Goal: Task Accomplishment & Management: Manage account settings

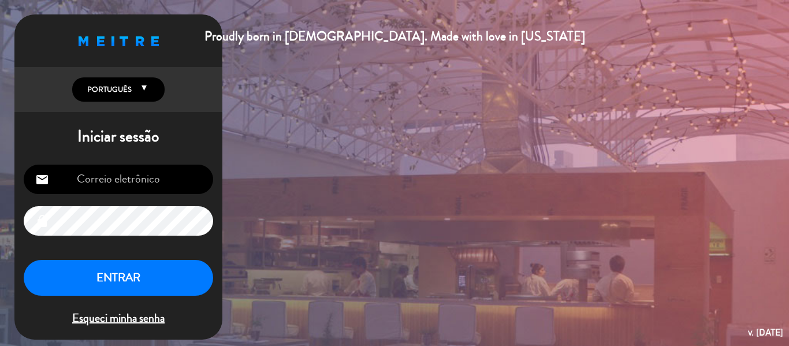
type input "[EMAIL_ADDRESS][DOMAIN_NAME]"
click at [79, 262] on button "ENTRAR" at bounding box center [118, 278] width 189 height 36
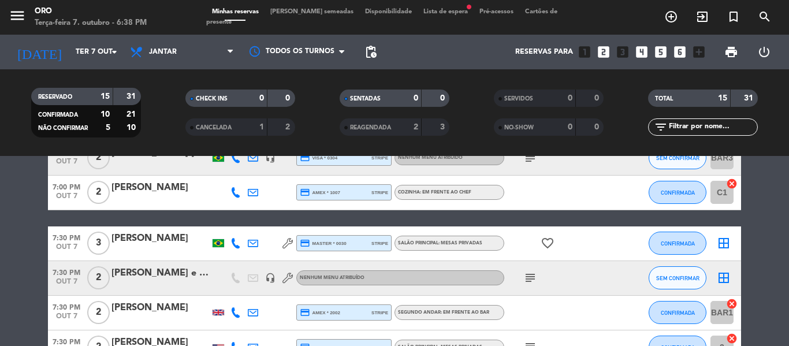
scroll to position [231, 0]
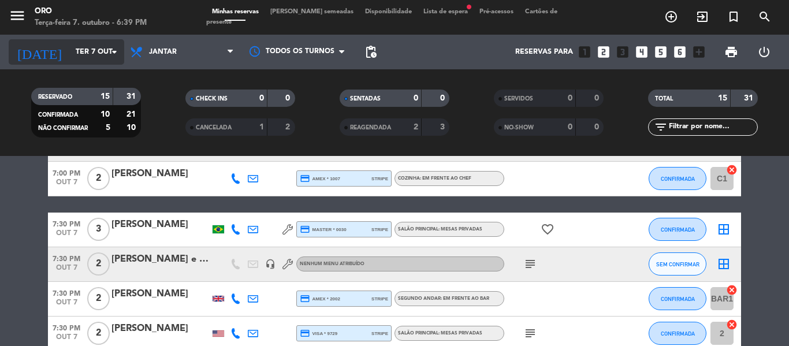
click at [96, 49] on input "Ter 7 out" at bounding box center [119, 52] width 98 height 20
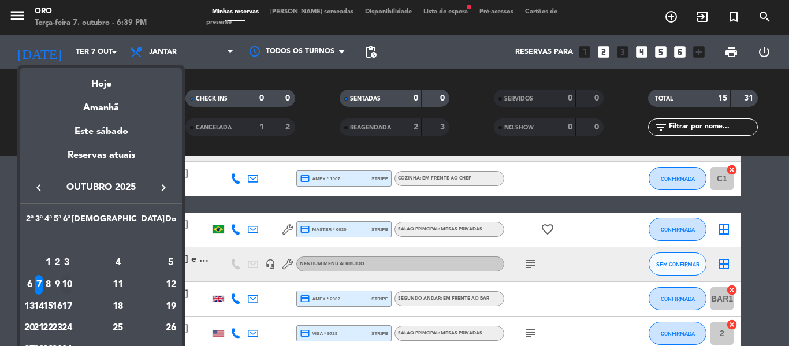
click at [71, 288] on div "10" at bounding box center [66, 285] width 9 height 20
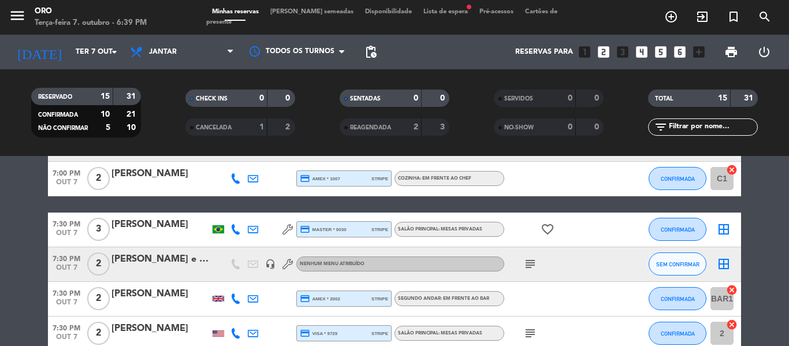
type input "Sex 10 out"
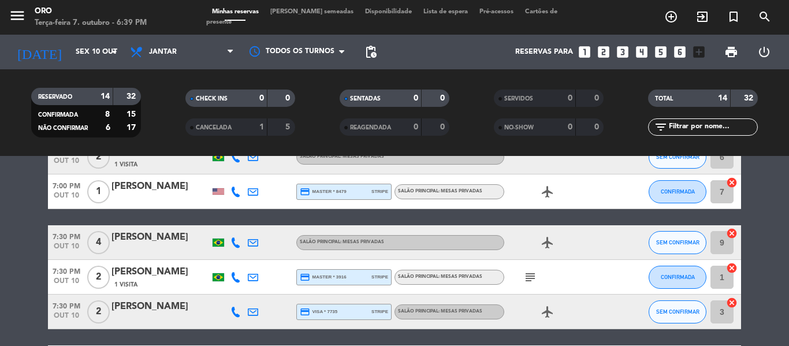
scroll to position [0, 0]
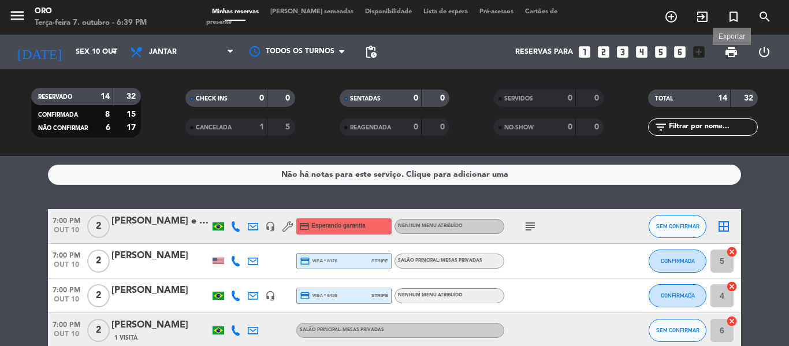
click at [737, 53] on span "print" at bounding box center [731, 52] width 14 height 14
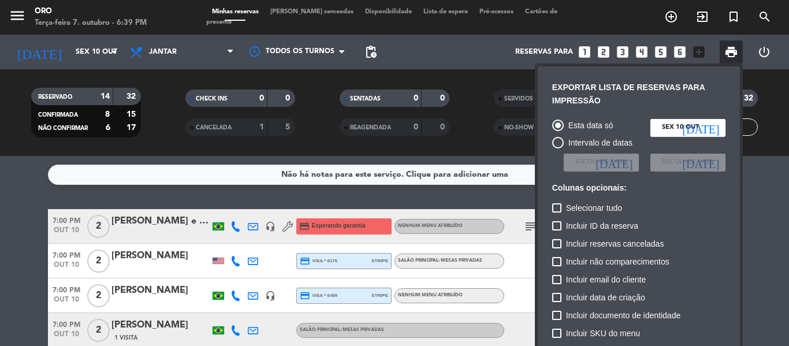
scroll to position [84, 0]
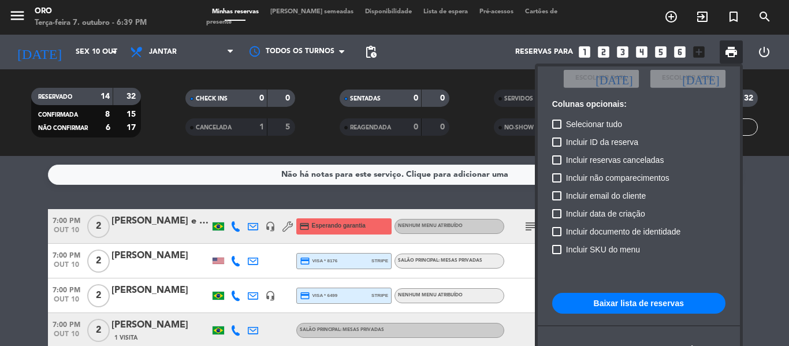
click at [635, 306] on button "Baixar lista de reservas" at bounding box center [638, 303] width 173 height 21
click at [45, 286] on div at bounding box center [394, 173] width 789 height 346
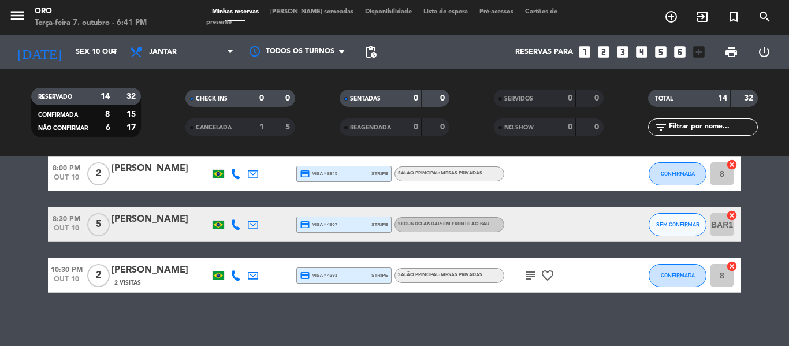
scroll to position [471, 0]
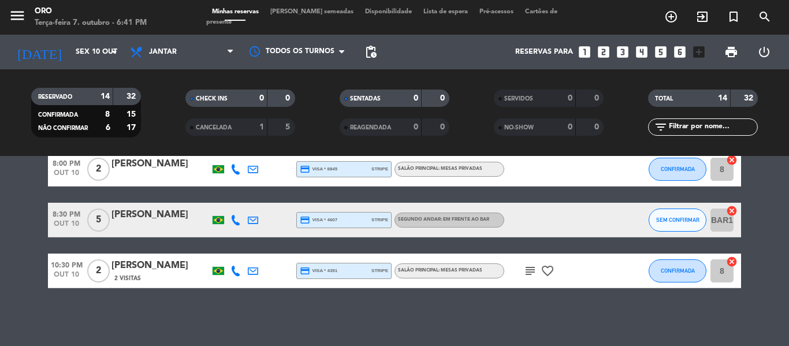
click at [250, 222] on icon at bounding box center [253, 220] width 10 height 10
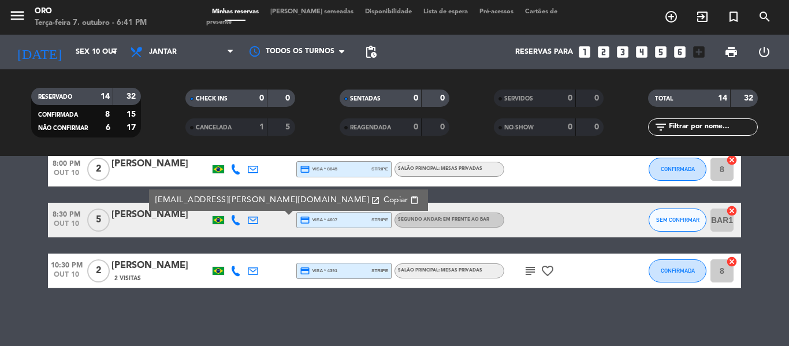
click at [145, 215] on div "[PERSON_NAME]" at bounding box center [160, 214] width 98 height 15
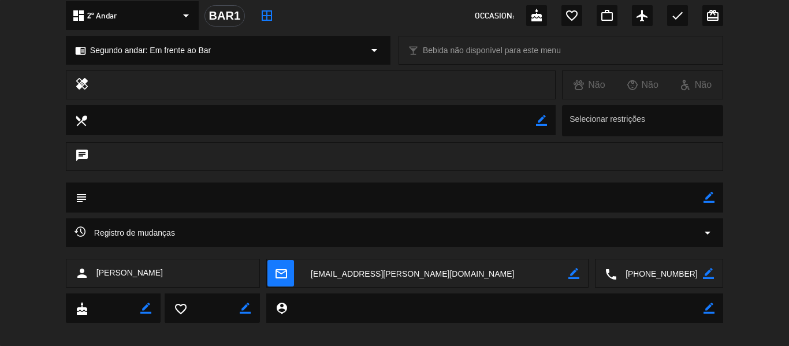
scroll to position [149, 0]
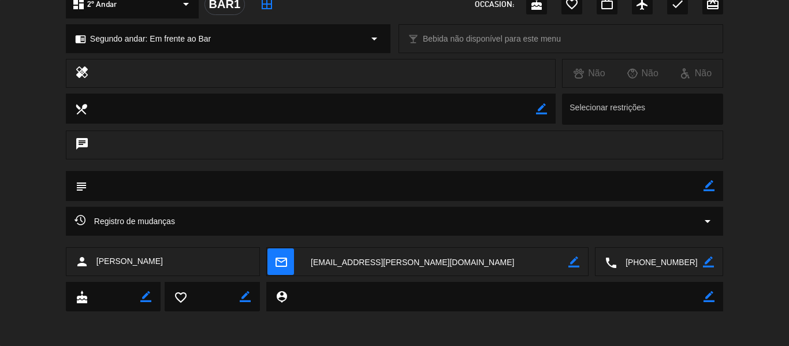
click at [709, 183] on icon "border_color" at bounding box center [709, 185] width 11 height 11
click at [582, 187] on textarea at bounding box center [395, 185] width 616 height 29
type textarea "O"
type textarea "Pago 4.945,00 5 menu afetivo sem harm"
click at [708, 184] on icon at bounding box center [709, 185] width 11 height 11
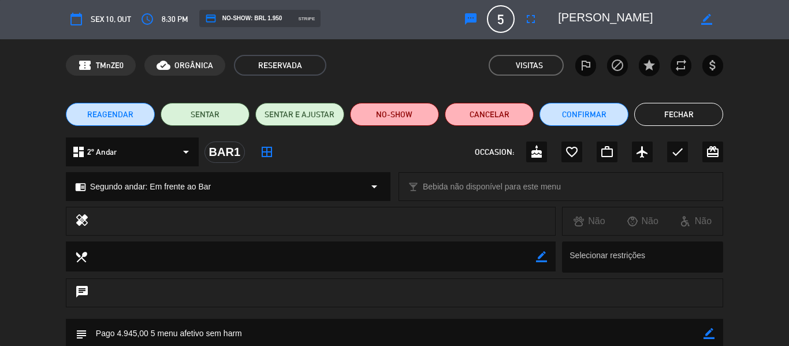
scroll to position [0, 0]
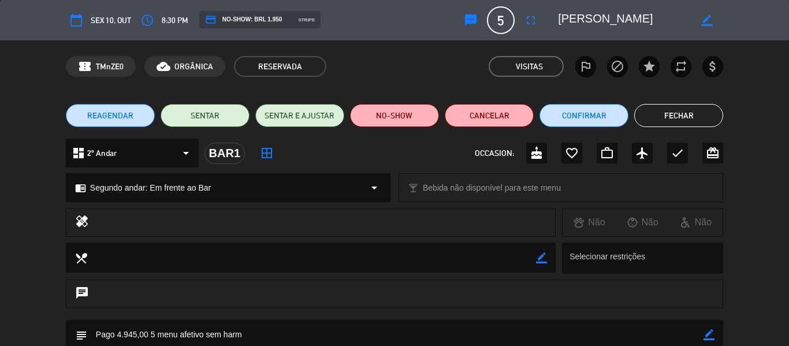
click at [679, 116] on button "Fechar" at bounding box center [678, 115] width 89 height 23
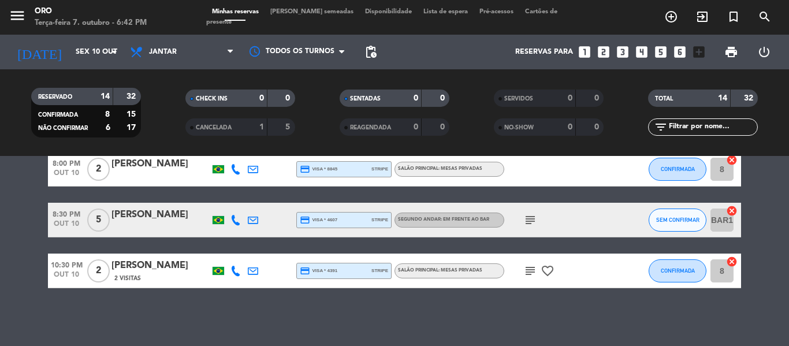
click at [532, 218] on icon "subject" at bounding box center [530, 220] width 14 height 14
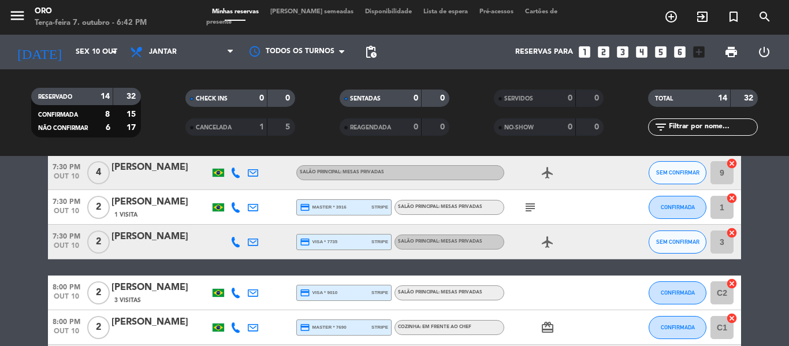
scroll to position [182, 0]
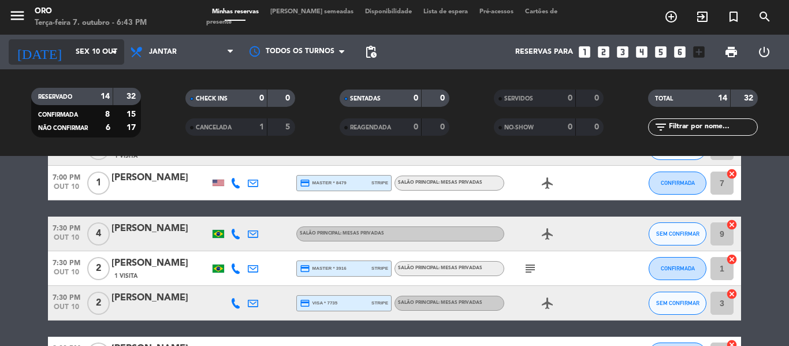
click at [101, 54] on input "Sex 10 out" at bounding box center [119, 52] width 98 height 20
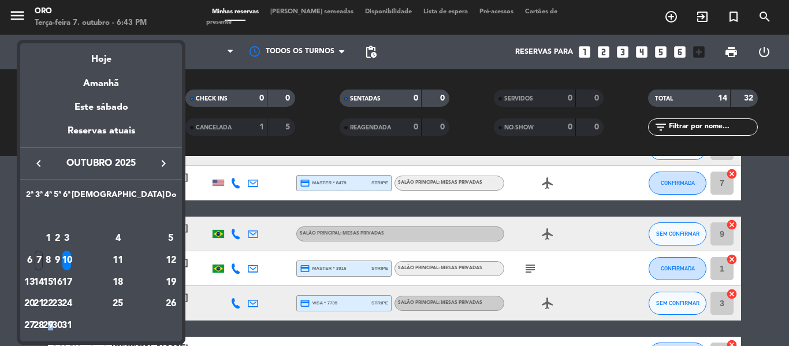
drag, startPoint x: 81, startPoint y: 325, endPoint x: 95, endPoint y: 325, distance: 13.9
click at [53, 324] on div "29" at bounding box center [48, 326] width 9 height 20
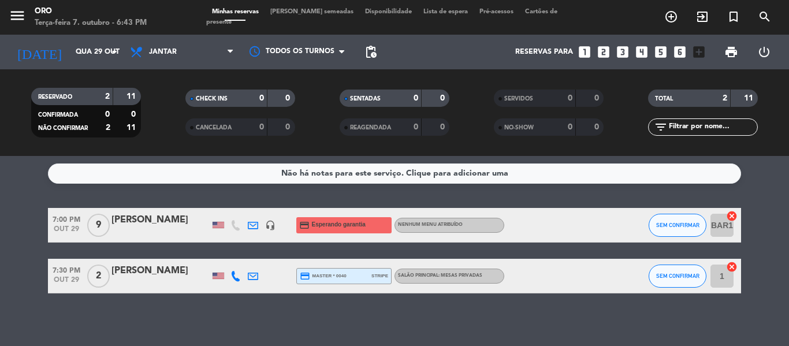
scroll to position [0, 0]
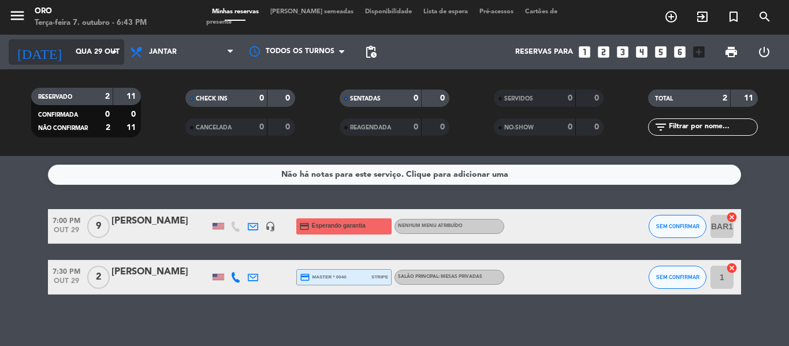
click at [80, 49] on input "Qua 29 out" at bounding box center [119, 52] width 98 height 20
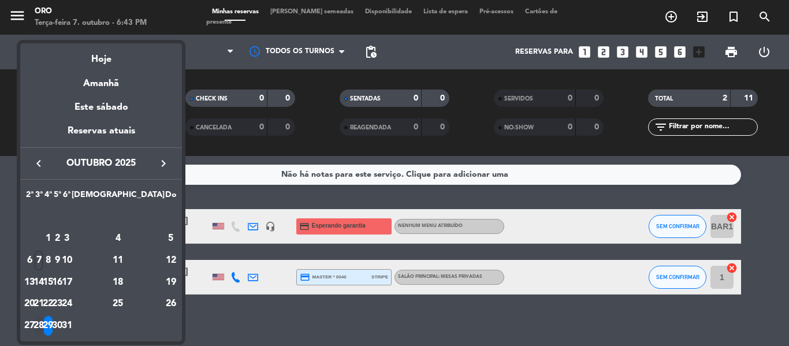
click at [43, 328] on div "28" at bounding box center [39, 326] width 9 height 20
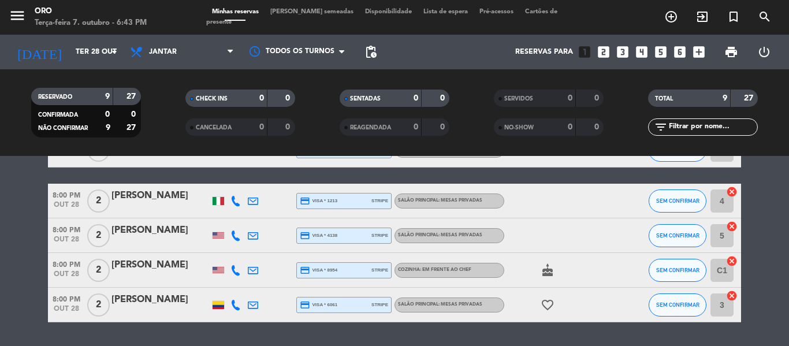
scroll to position [265, 0]
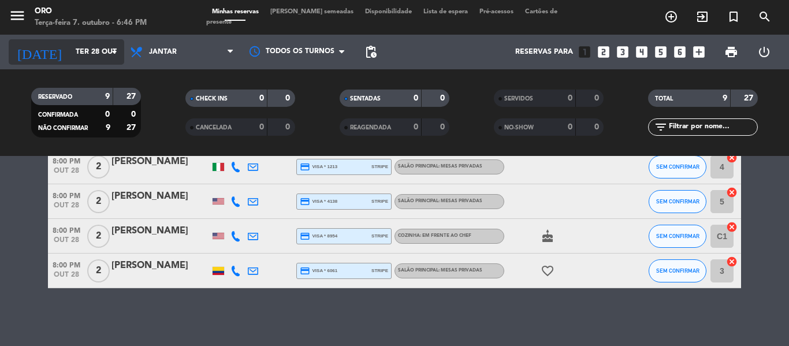
click at [101, 46] on input "Ter 28 out" at bounding box center [119, 52] width 98 height 20
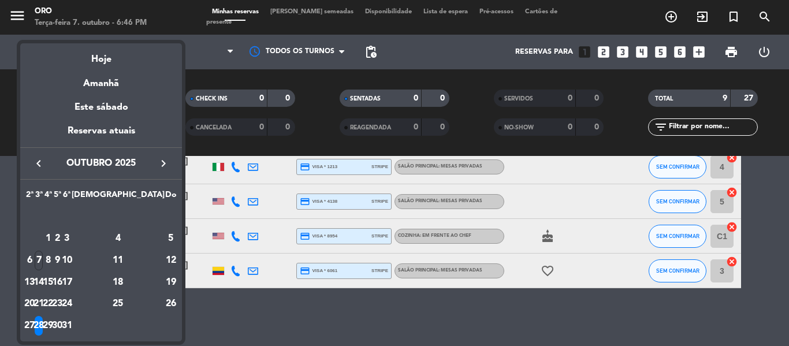
click at [71, 253] on div "10" at bounding box center [66, 261] width 9 height 20
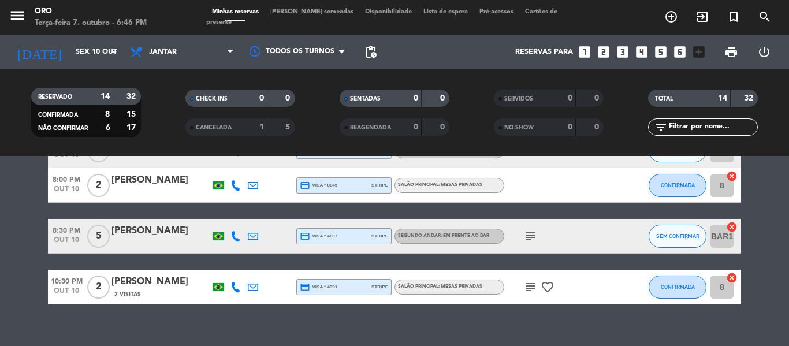
scroll to position [471, 0]
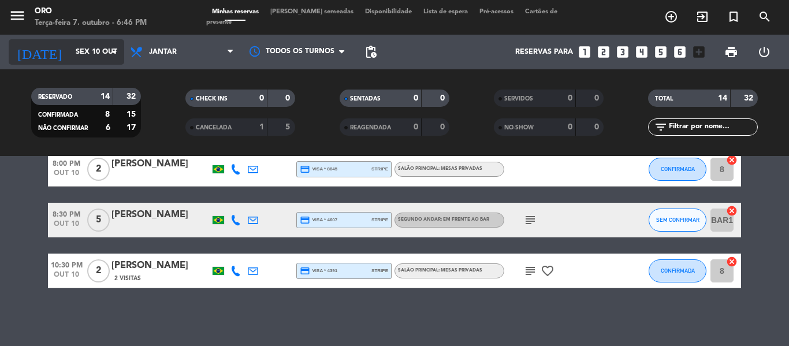
click at [97, 58] on input "Sex 10 out" at bounding box center [119, 52] width 98 height 20
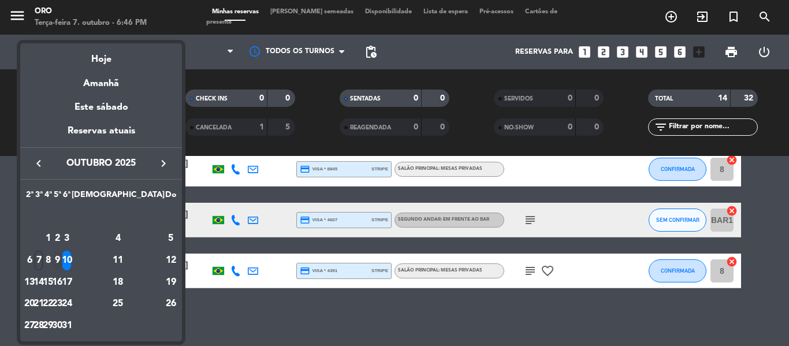
click at [62, 259] on div "9" at bounding box center [57, 261] width 9 height 20
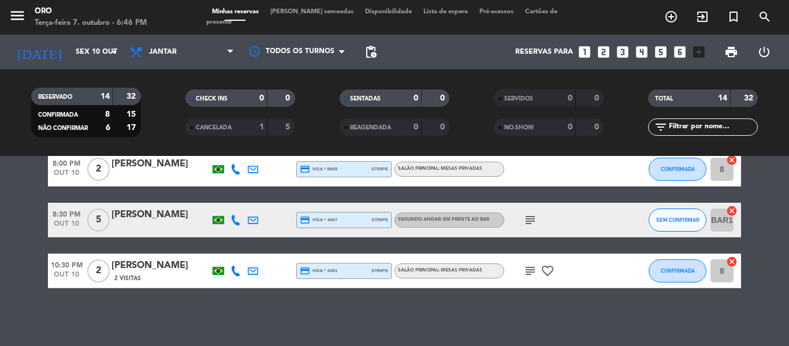
type input "Qui 9 out"
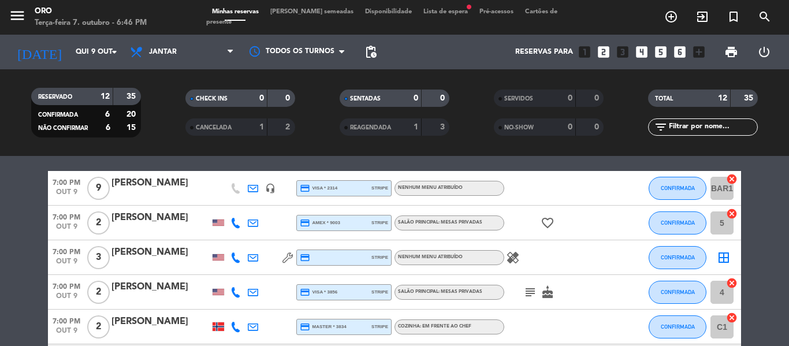
scroll to position [58, 0]
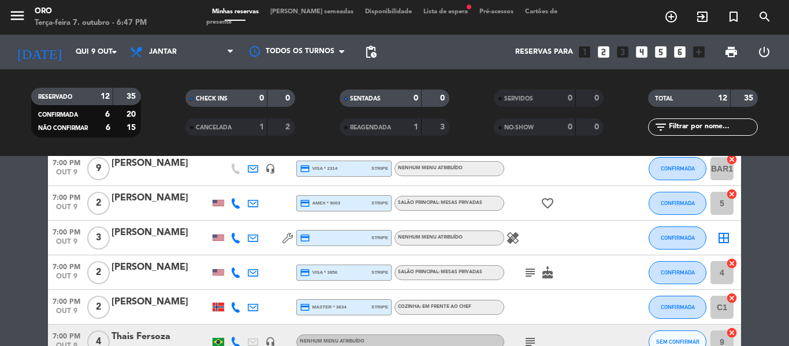
click at [290, 236] on icon at bounding box center [287, 238] width 10 height 10
click at [519, 238] on icon "healing" at bounding box center [513, 238] width 14 height 14
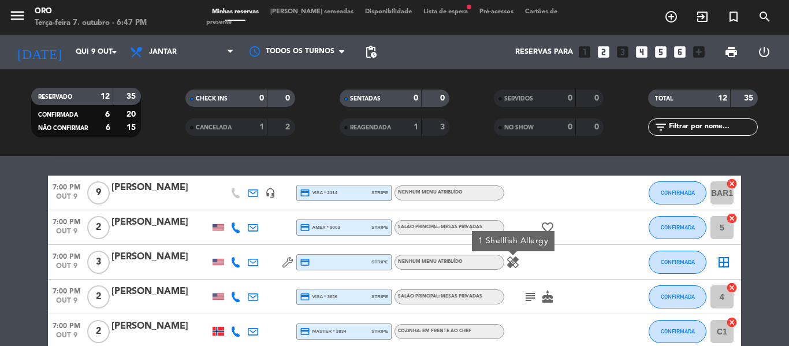
scroll to position [0, 0]
